Goal: Find contact information: Find contact information

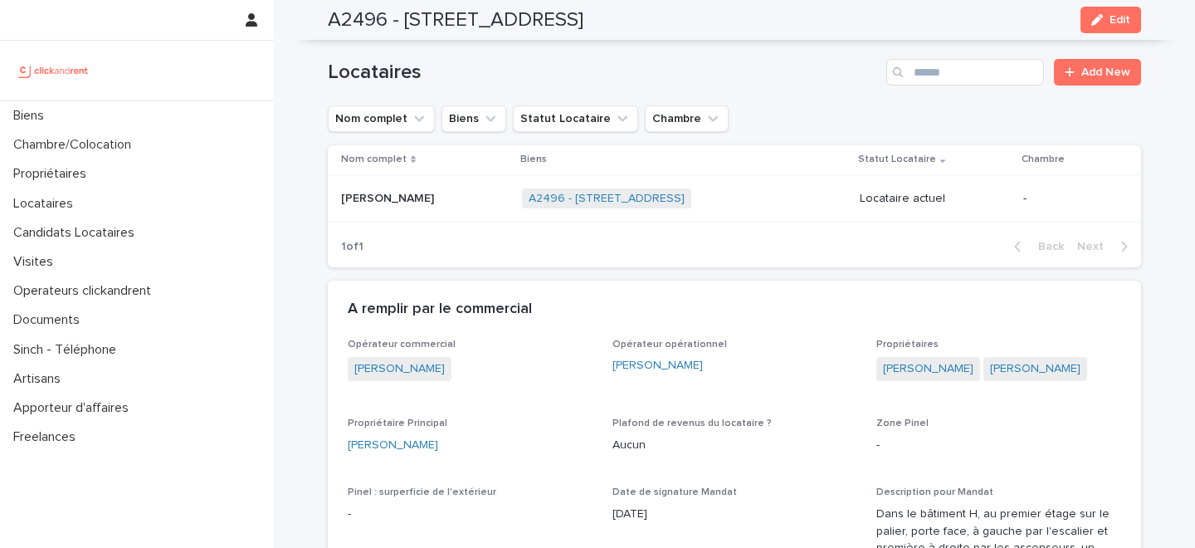
scroll to position [1220, 0]
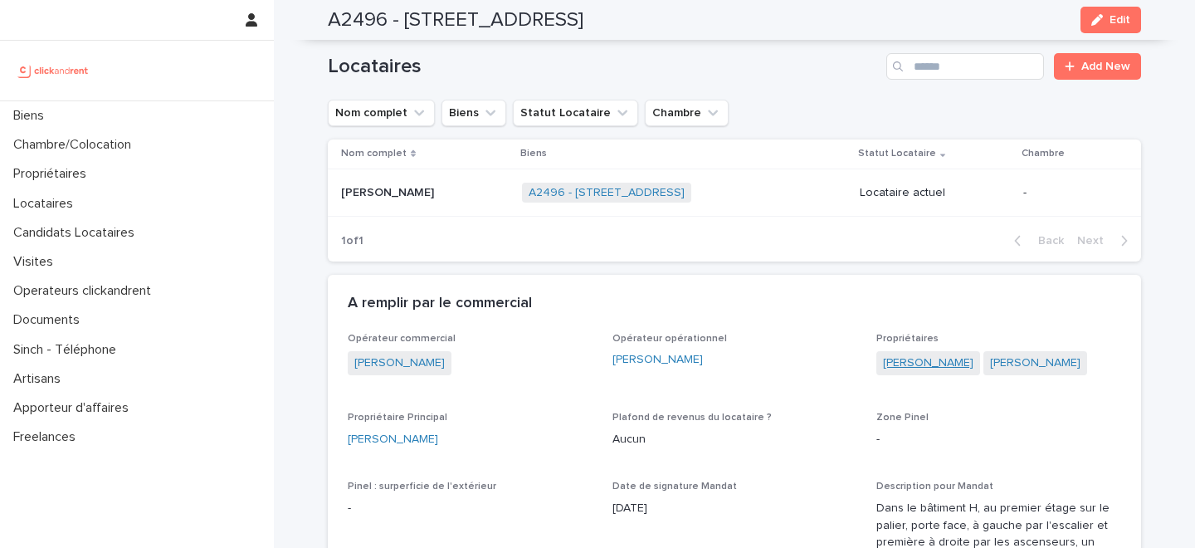
click at [919, 354] on link "Cédric Blanchet" at bounding box center [928, 362] width 90 height 17
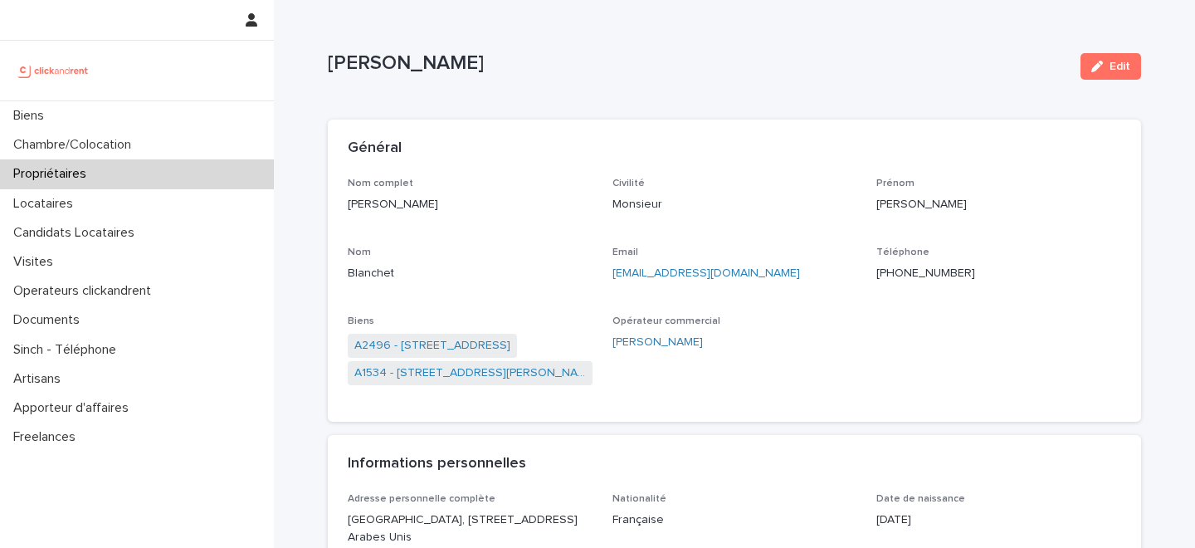
click at [906, 267] on p "+971553934718" at bounding box center [999, 273] width 245 height 17
copy p "+971553934718"
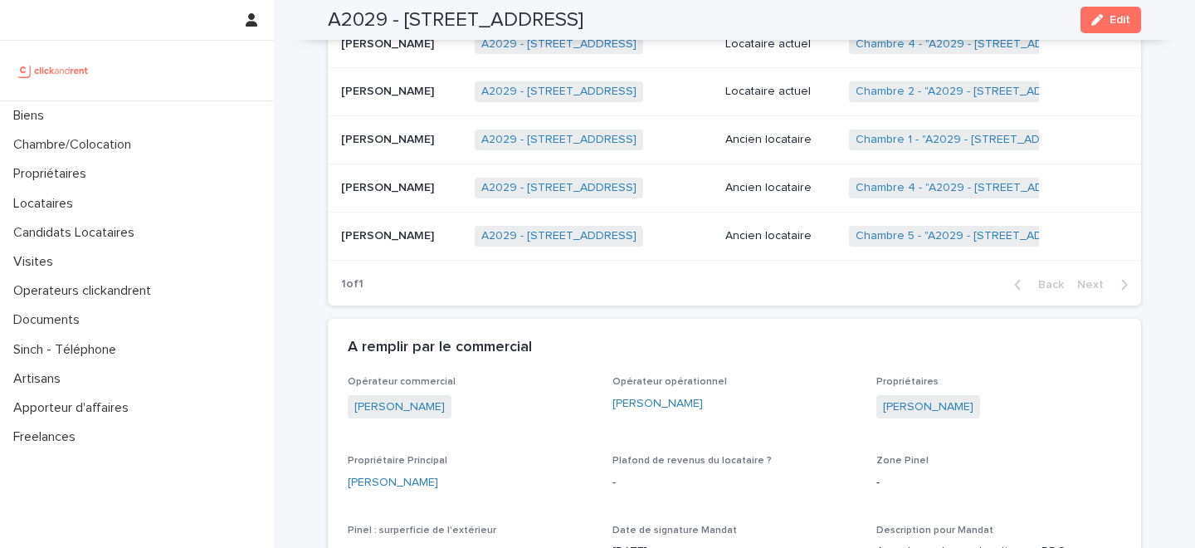
scroll to position [1126, 0]
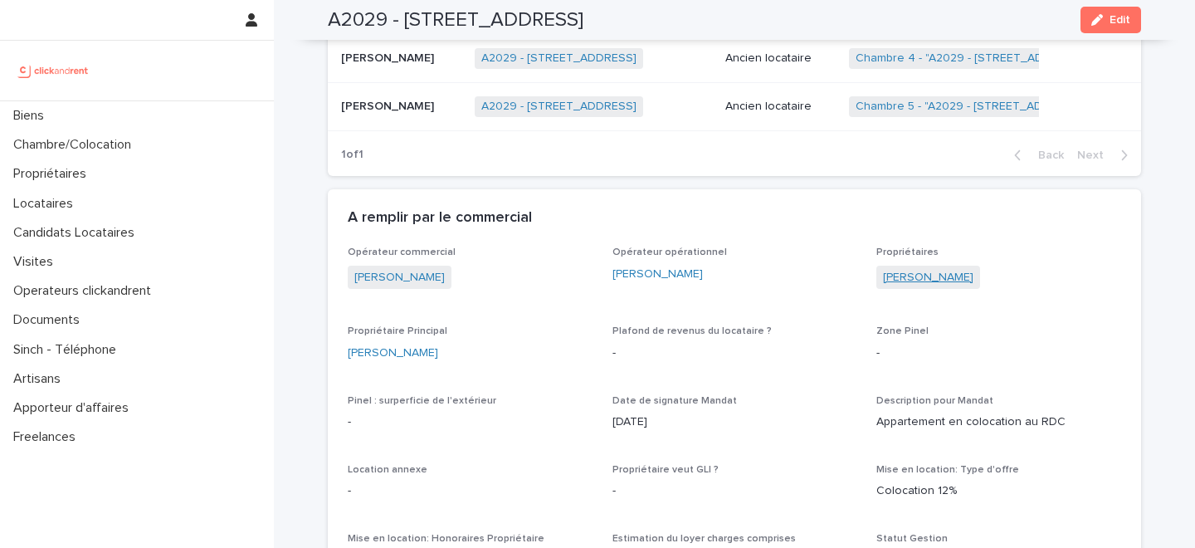
click at [911, 280] on link "[PERSON_NAME]" at bounding box center [928, 277] width 90 height 17
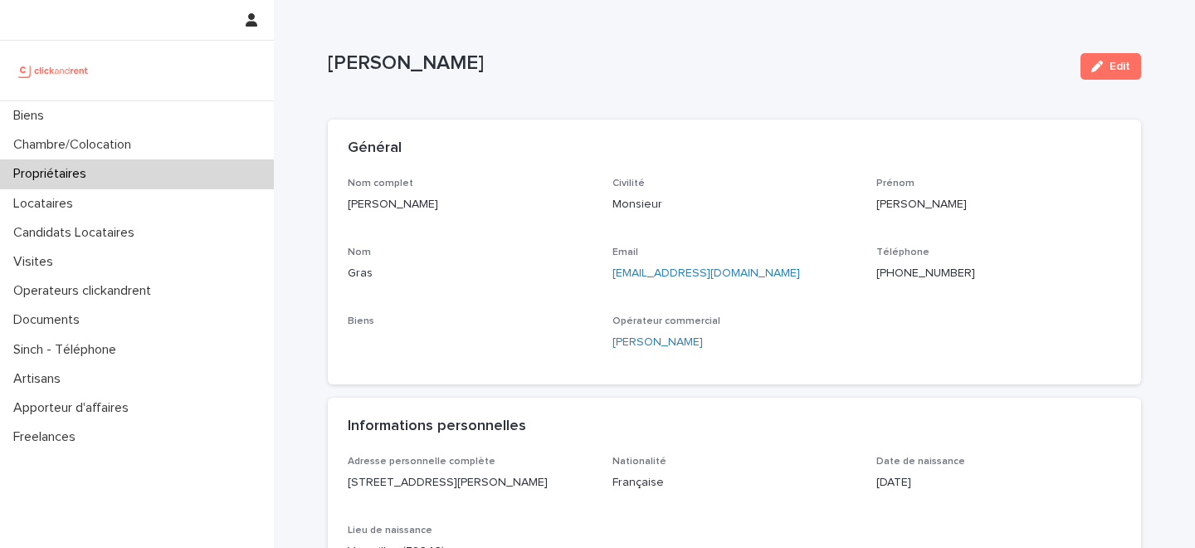
click at [904, 270] on p "[PHONE_NUMBER]" at bounding box center [999, 273] width 245 height 17
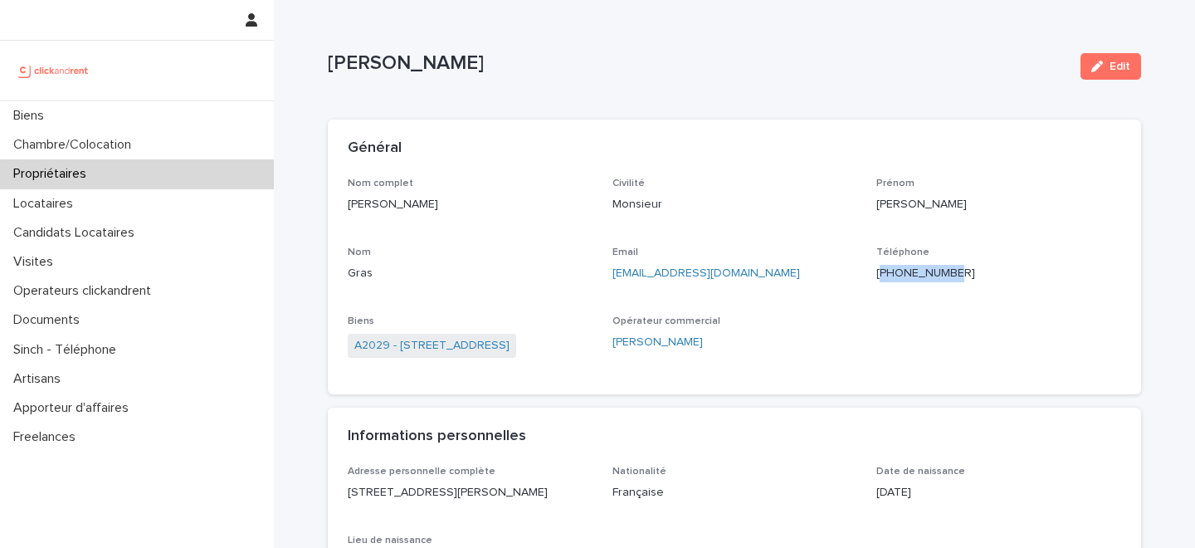
click at [904, 270] on p "[PHONE_NUMBER]" at bounding box center [999, 273] width 245 height 17
copy p "[PHONE_NUMBER]"
